Goal: Information Seeking & Learning: Learn about a topic

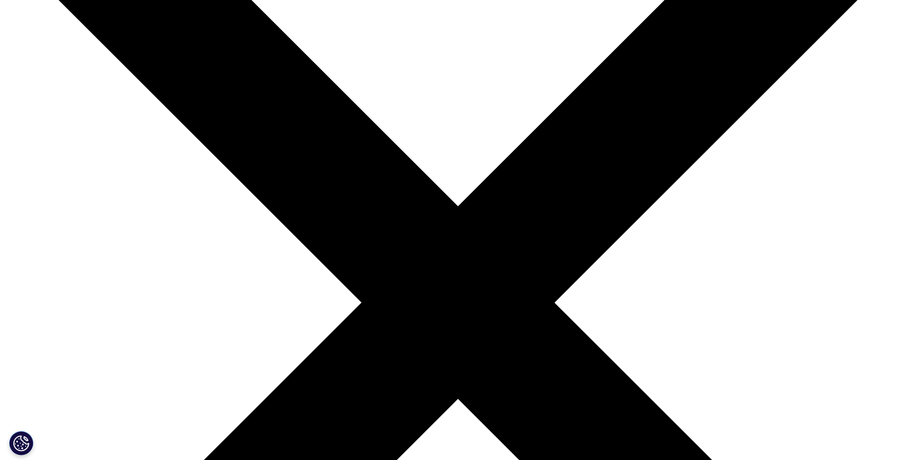
scroll to position [189, 0]
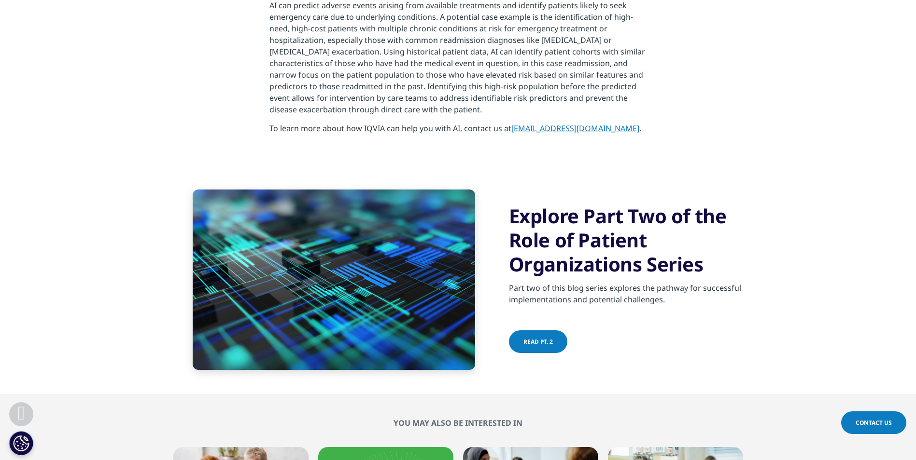
scroll to position [1395, 0]
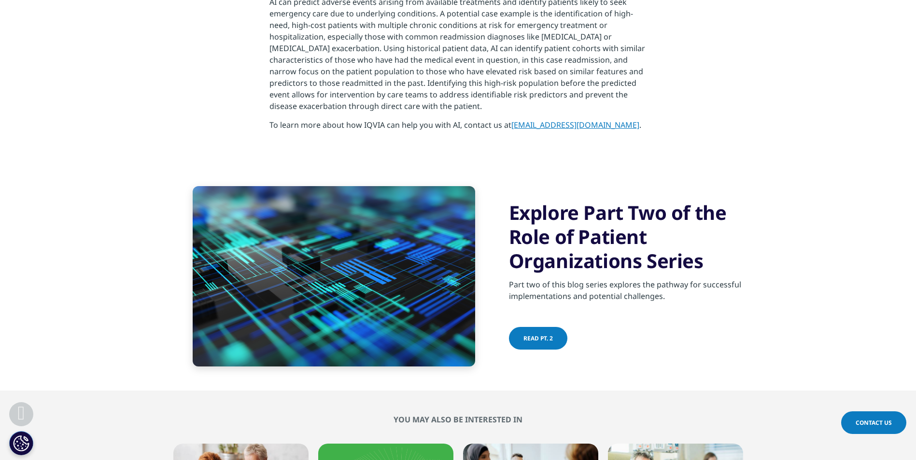
click at [534, 335] on span "Read PT. 2" at bounding box center [537, 339] width 29 height 8
click at [570, 338] on div at bounding box center [572, 339] width 5 height 2
click at [570, 338] on span at bounding box center [572, 338] width 5 height 1
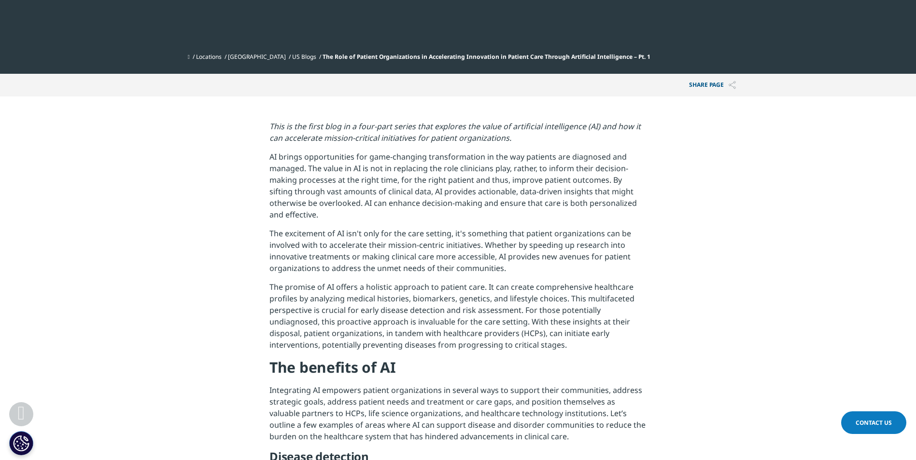
scroll to position [382, 0]
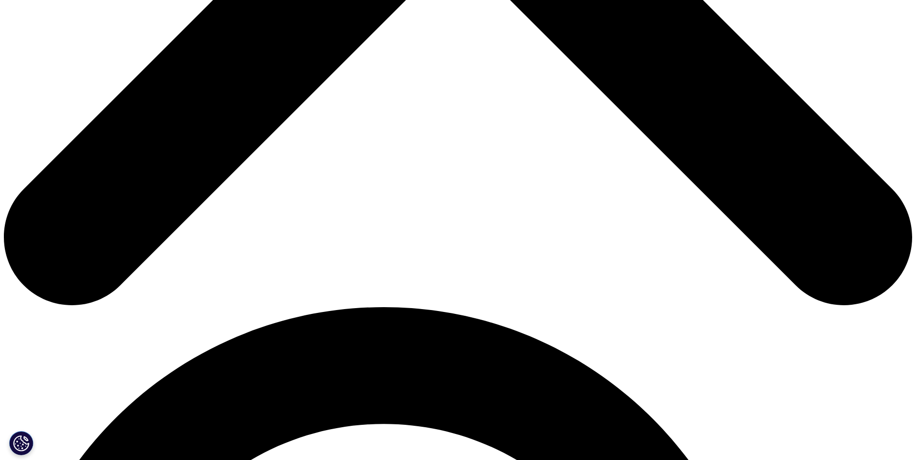
scroll to position [628, 0]
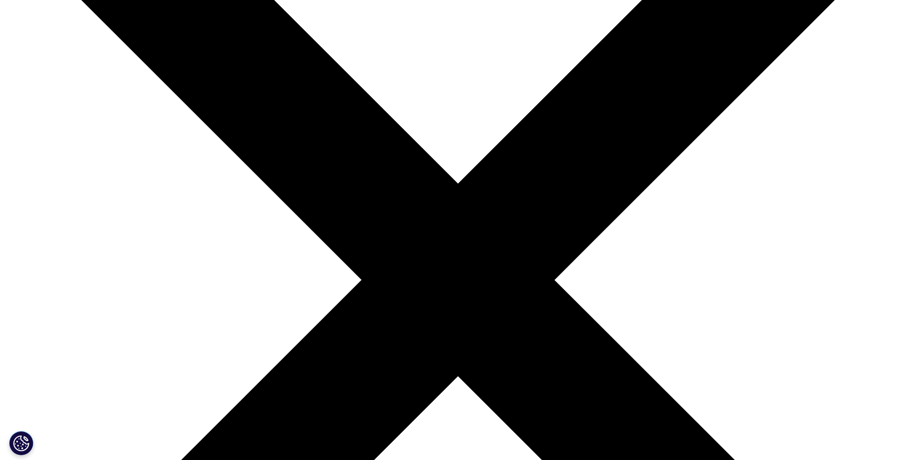
scroll to position [193, 0]
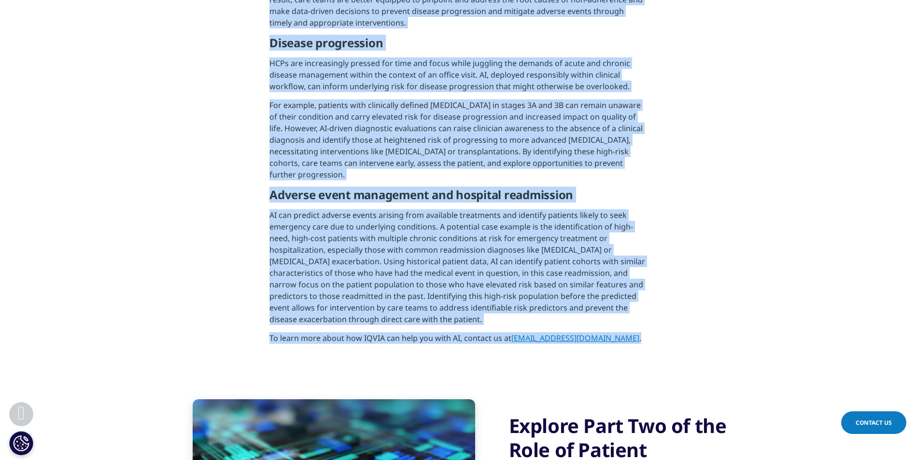
scroll to position [1154, 0]
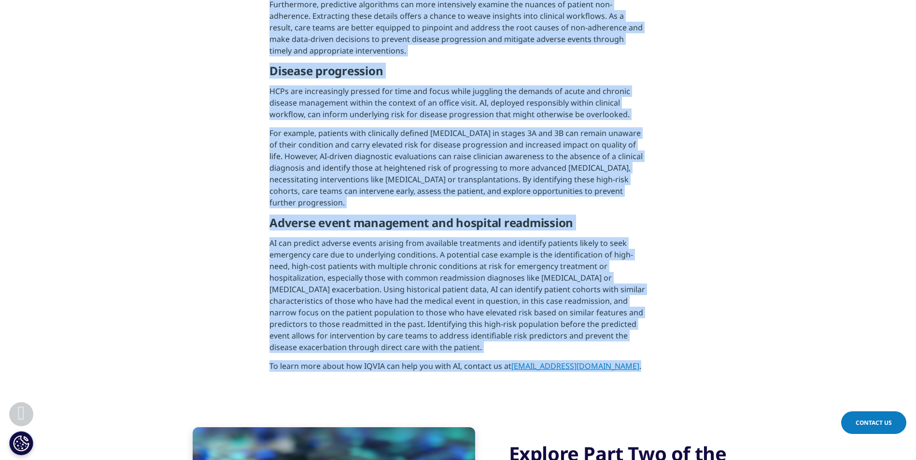
drag, startPoint x: 273, startPoint y: 200, endPoint x: 642, endPoint y: 349, distance: 398.3
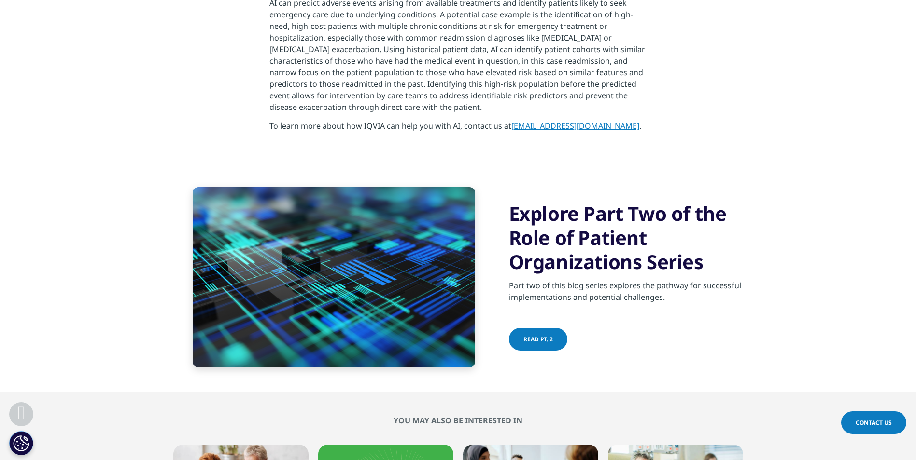
scroll to position [1395, 0]
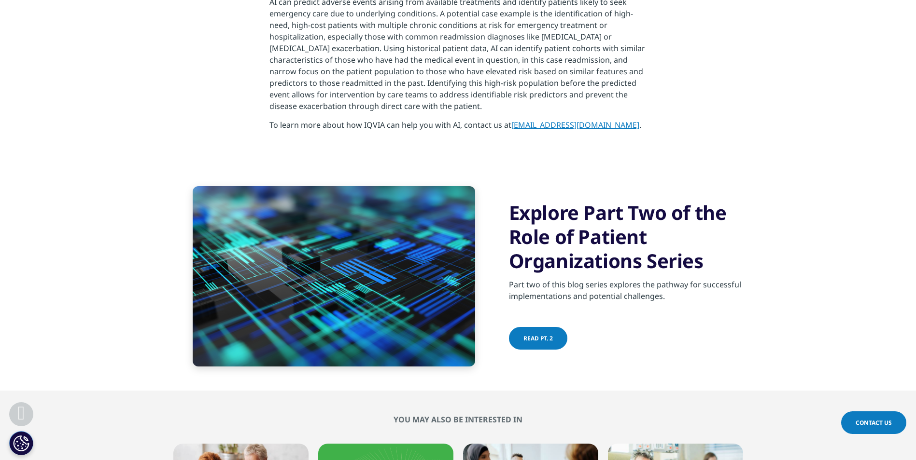
click at [570, 339] on span at bounding box center [572, 339] width 5 height 1
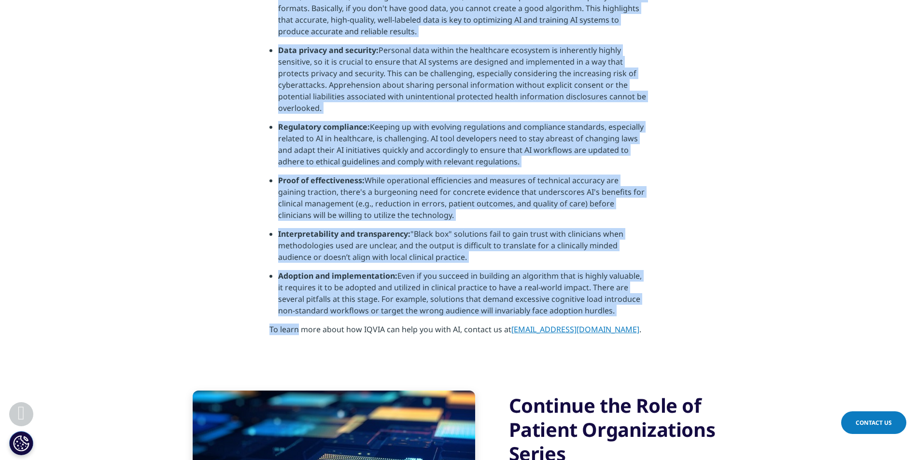
scroll to position [1062, 0]
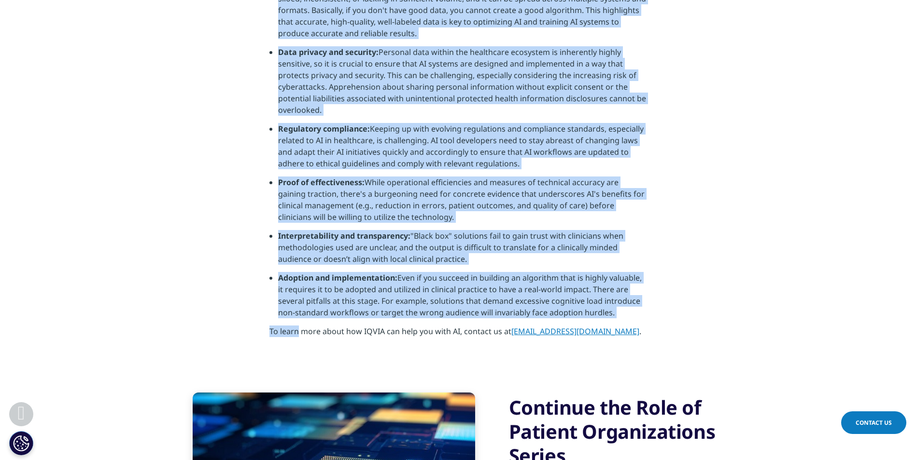
drag, startPoint x: 269, startPoint y: 153, endPoint x: 673, endPoint y: 320, distance: 436.6
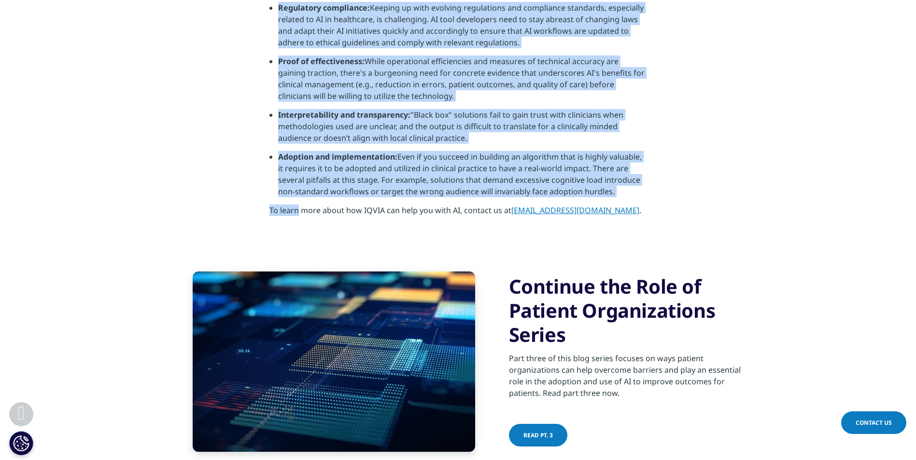
scroll to position [1207, 0]
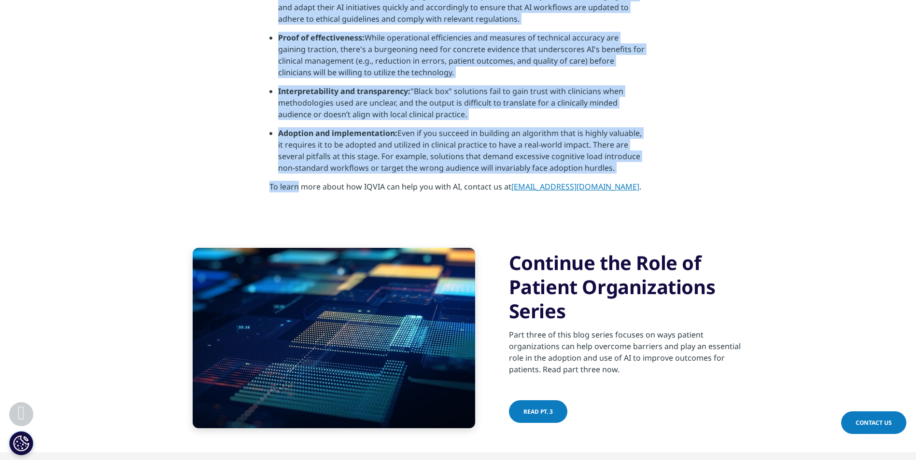
click at [555, 412] on link "Read PT. 3" at bounding box center [538, 412] width 58 height 23
click at [570, 411] on div at bounding box center [572, 412] width 5 height 2
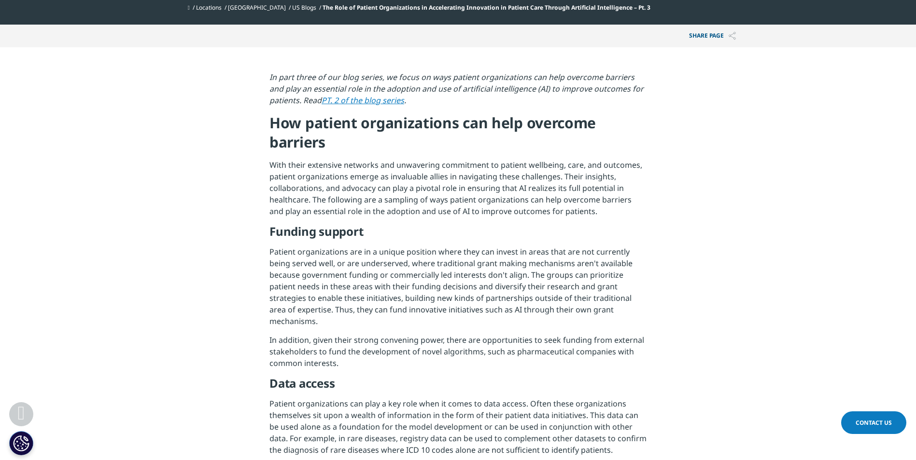
scroll to position [434, 0]
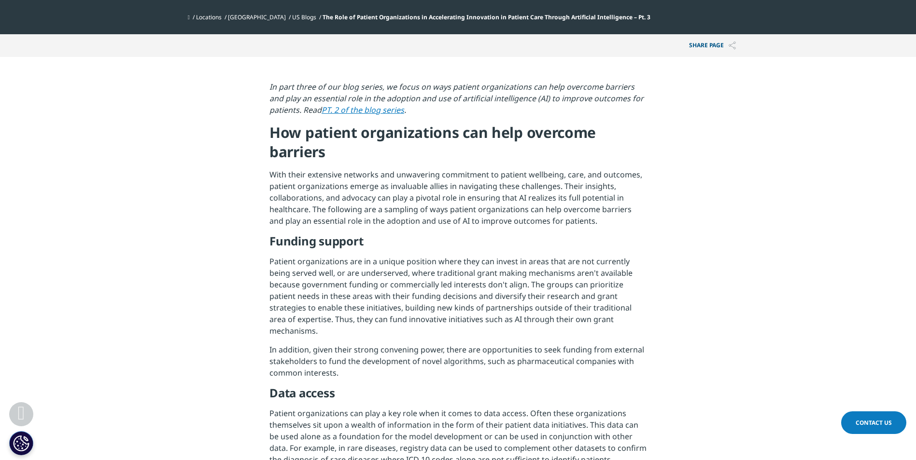
drag, startPoint x: 163, startPoint y: 219, endPoint x: 76, endPoint y: 366, distance: 171.4
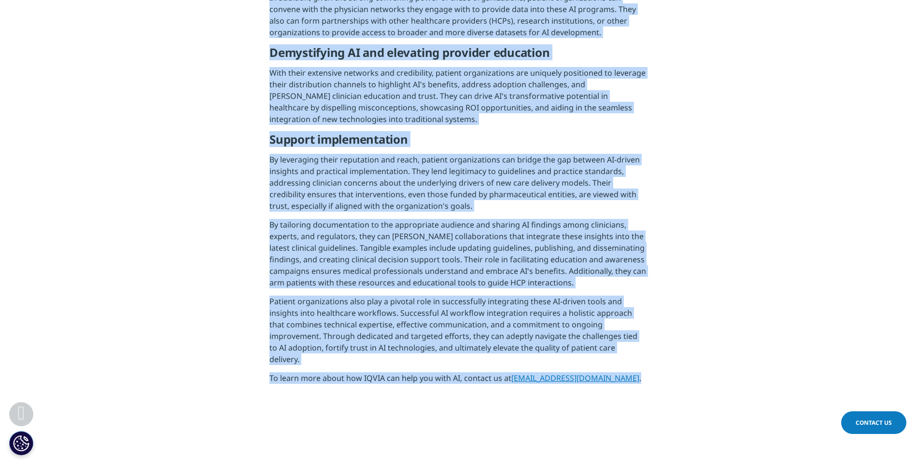
scroll to position [917, 0]
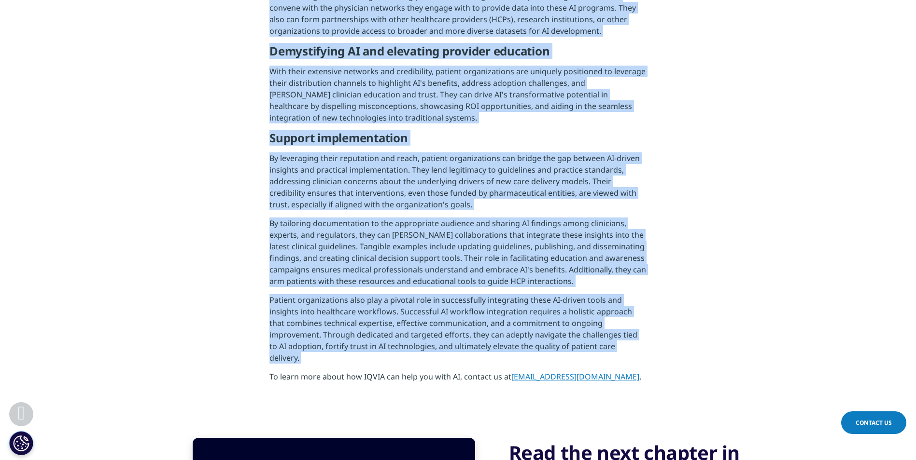
drag, startPoint x: 271, startPoint y: 85, endPoint x: 243, endPoint y: 355, distance: 270.7
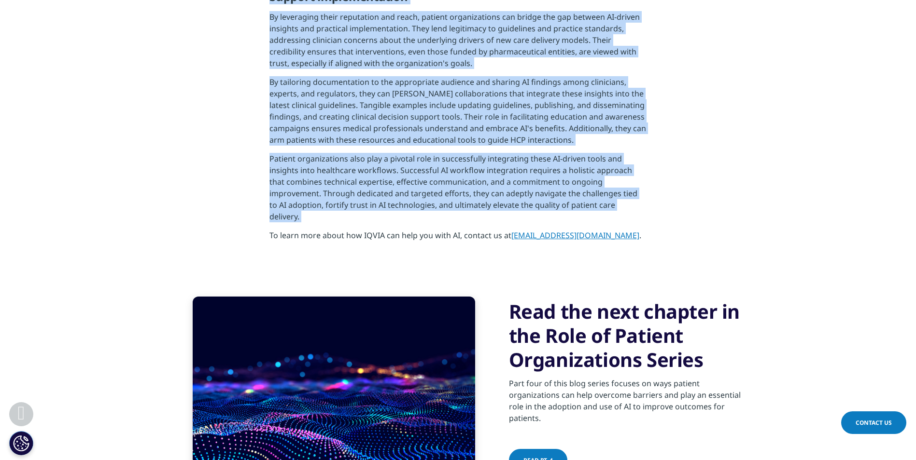
scroll to position [1062, 0]
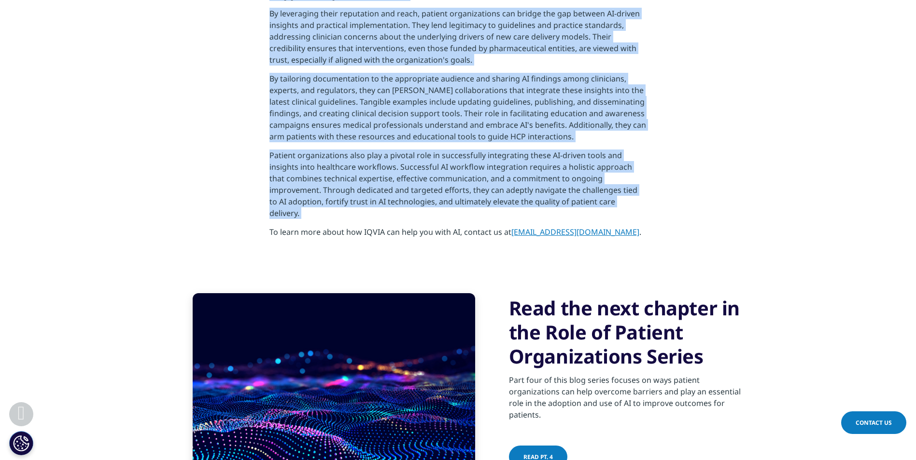
click at [570, 457] on div at bounding box center [572, 458] width 5 height 2
click at [559, 446] on link "Read PT. 4" at bounding box center [538, 457] width 58 height 23
click at [570, 457] on span at bounding box center [572, 457] width 5 height 1
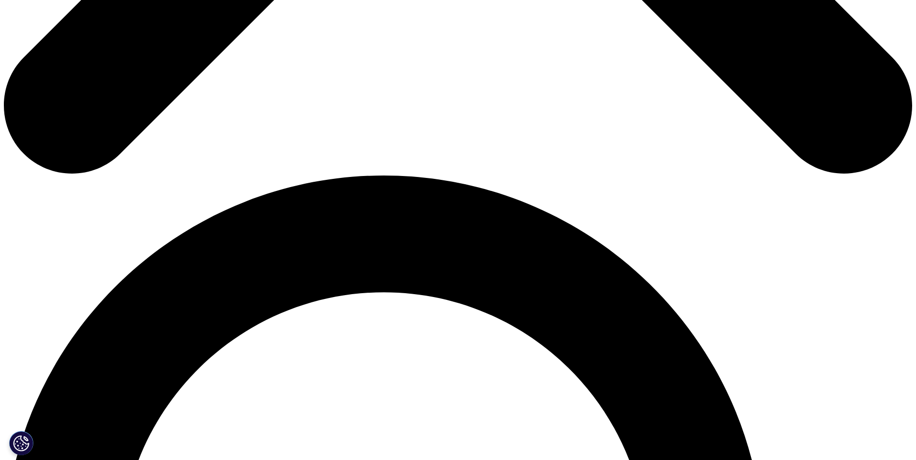
scroll to position [772, 0]
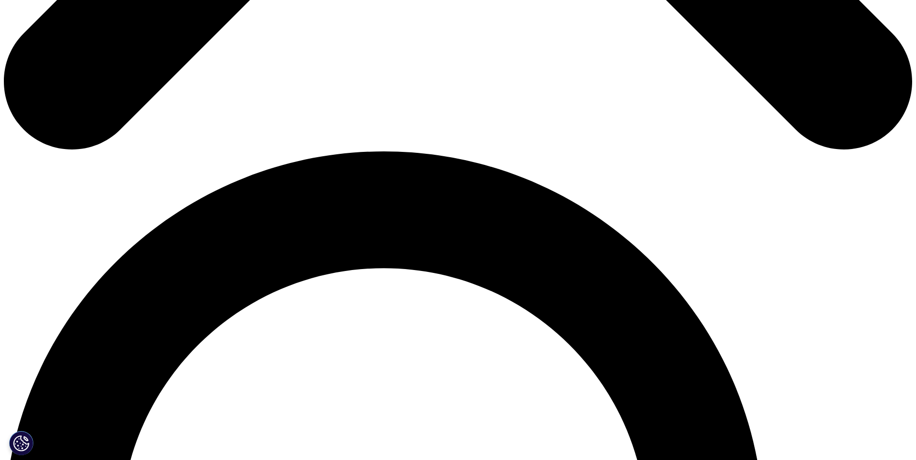
drag, startPoint x: 267, startPoint y: 85, endPoint x: 537, endPoint y: 370, distance: 393.0
click at [537, 370] on section "Our four-part blog series concludes. Read PT. 3 of the blog series . Example of…" at bounding box center [458, 84] width 916 height 730
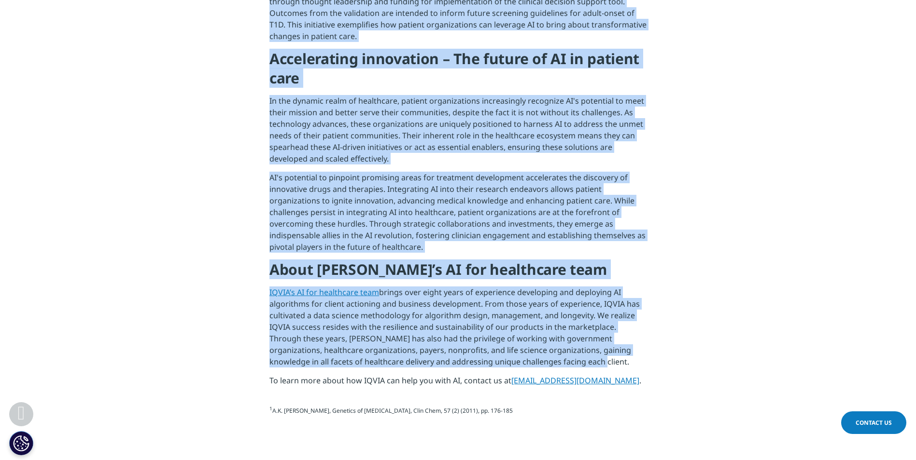
drag, startPoint x: 537, startPoint y: 370, endPoint x: 621, endPoint y: 376, distance: 84.2
